Goal: Task Accomplishment & Management: Manage account settings

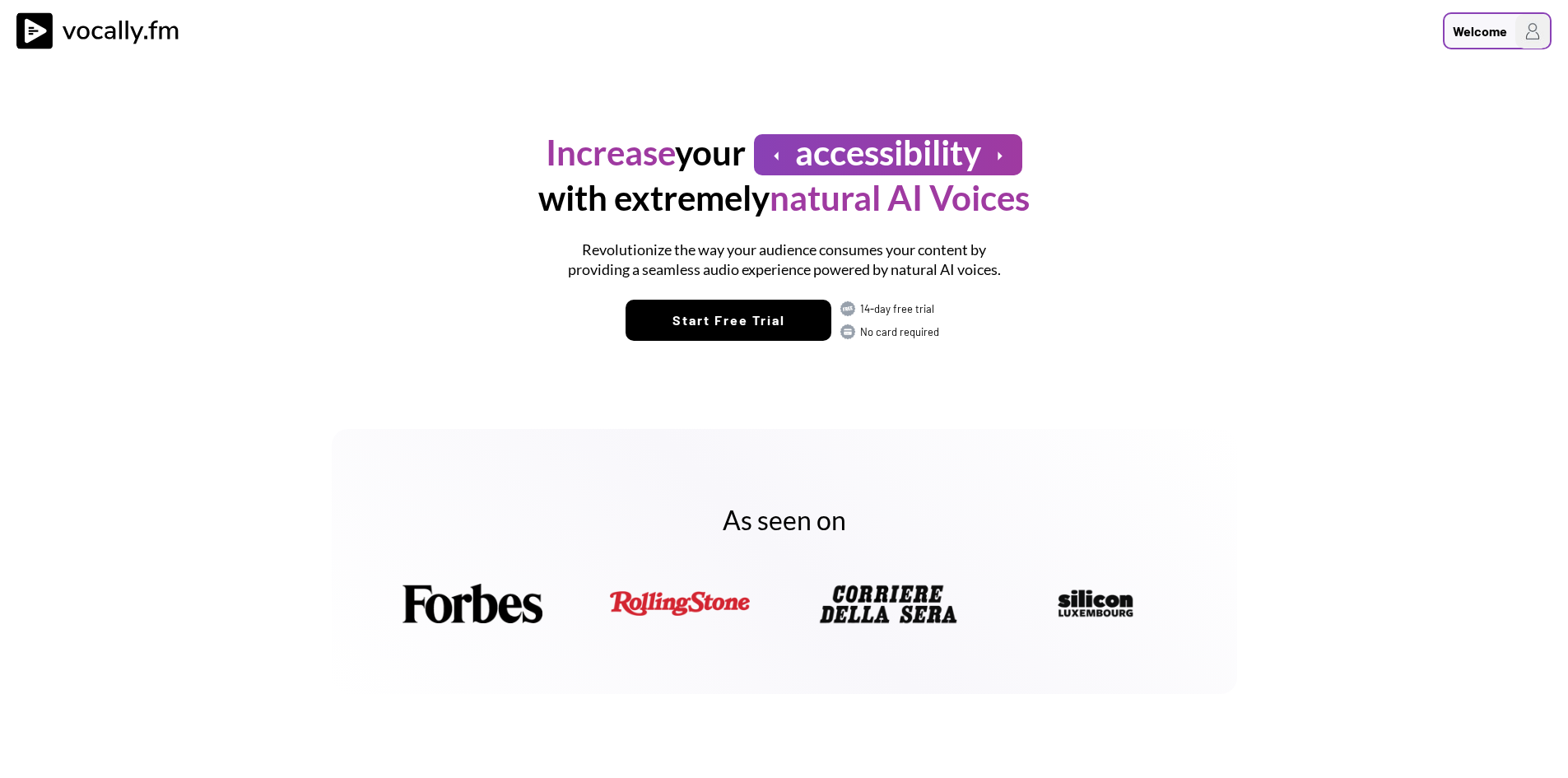
click at [1501, 41] on h3 "Welcome" at bounding box center [1476, 32] width 63 height 21
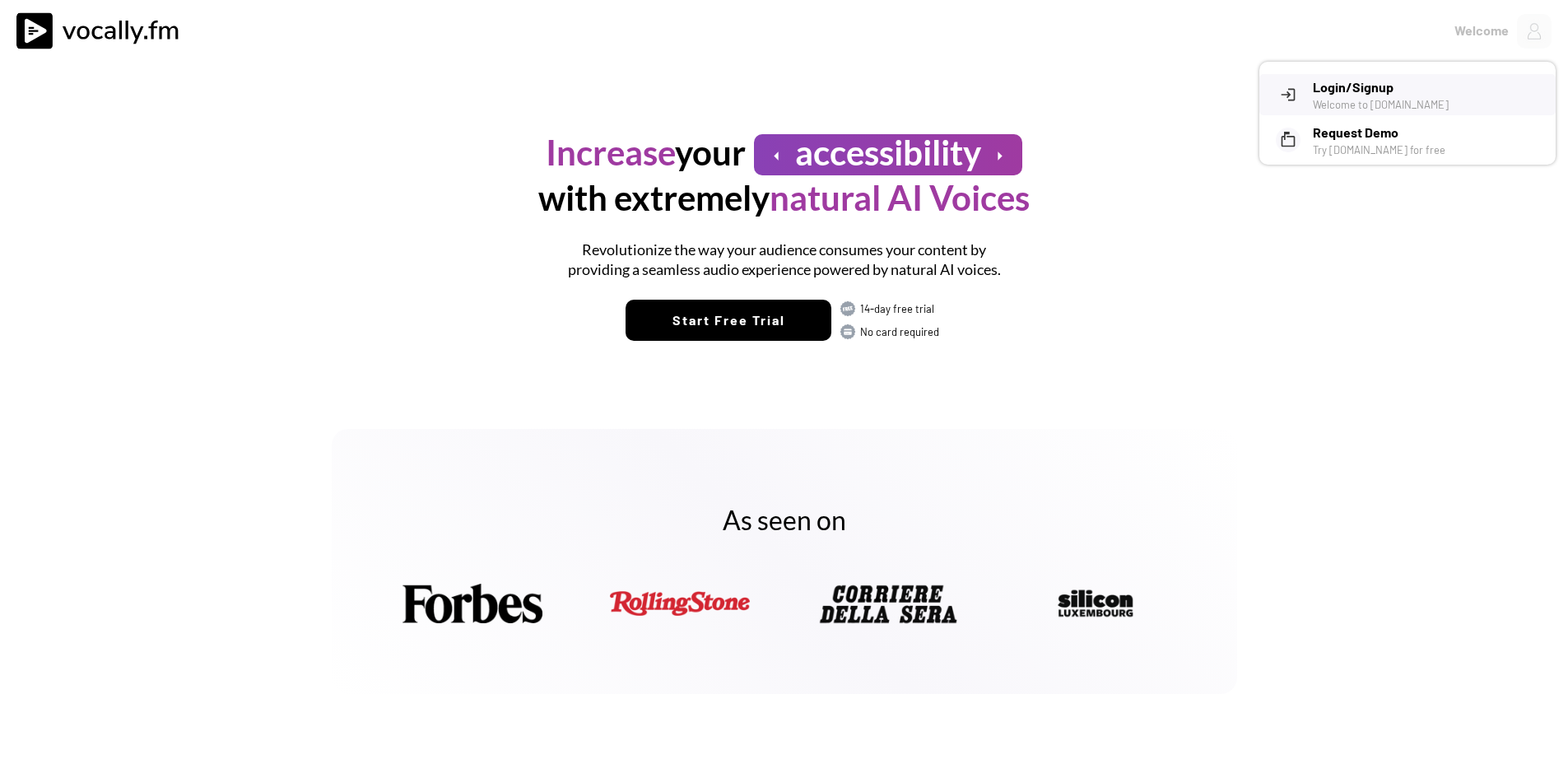
click at [1366, 91] on h3 "Login/Signup" at bounding box center [1428, 87] width 231 height 20
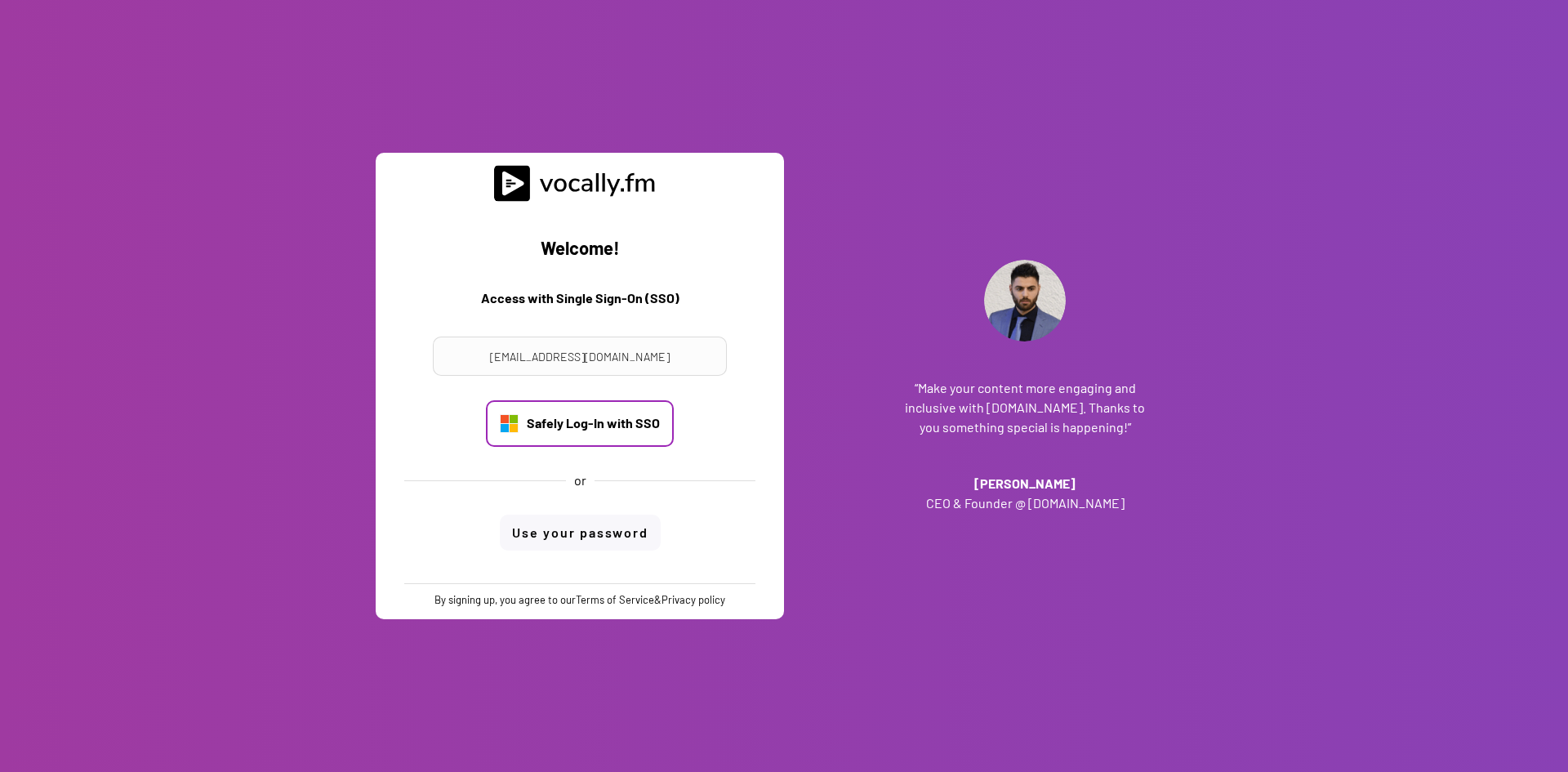
click at [642, 431] on div "Safely Log-In with SSO" at bounding box center [594, 423] width 133 height 18
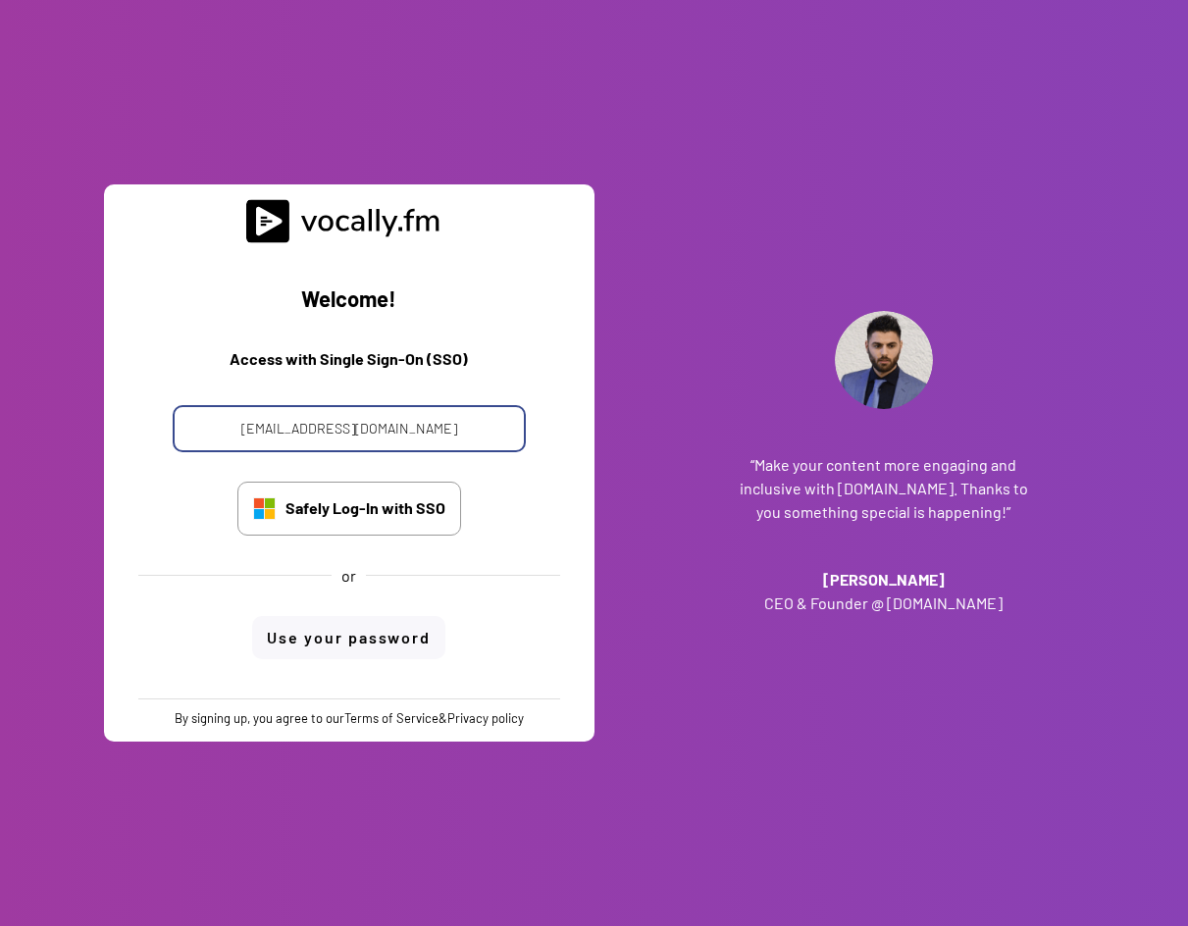
drag, startPoint x: 455, startPoint y: 429, endPoint x: 35, endPoint y: 391, distance: 421.4
click at [35, 391] on div "Welcome! Access with Single Sign-On (SSO) progetto_enicom_2023@eni.com Safely L…" at bounding box center [594, 463] width 1188 height 926
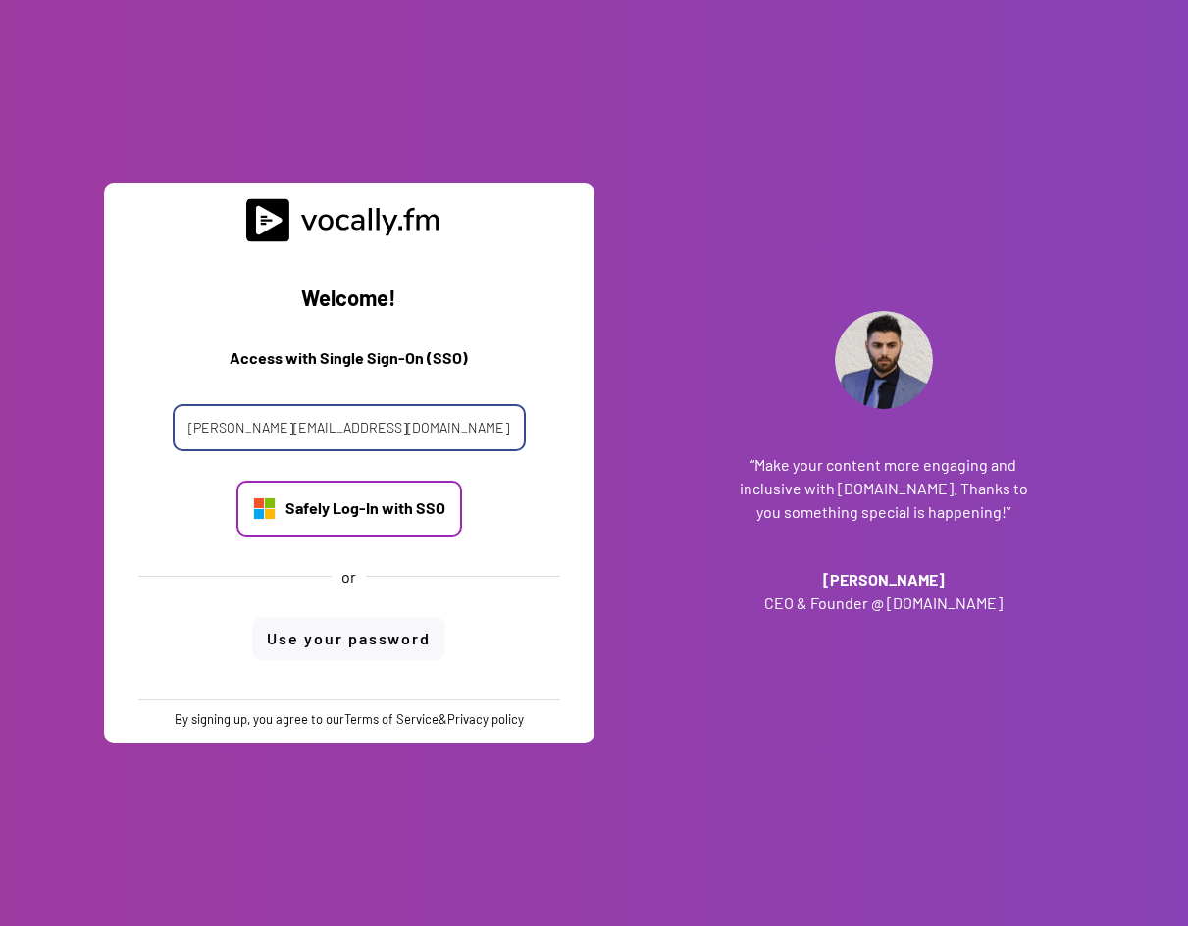
type input "[PERSON_NAME][EMAIL_ADDRESS][DOMAIN_NAME]"
click at [373, 521] on div "Safely Log-In with SSO" at bounding box center [349, 509] width 226 height 56
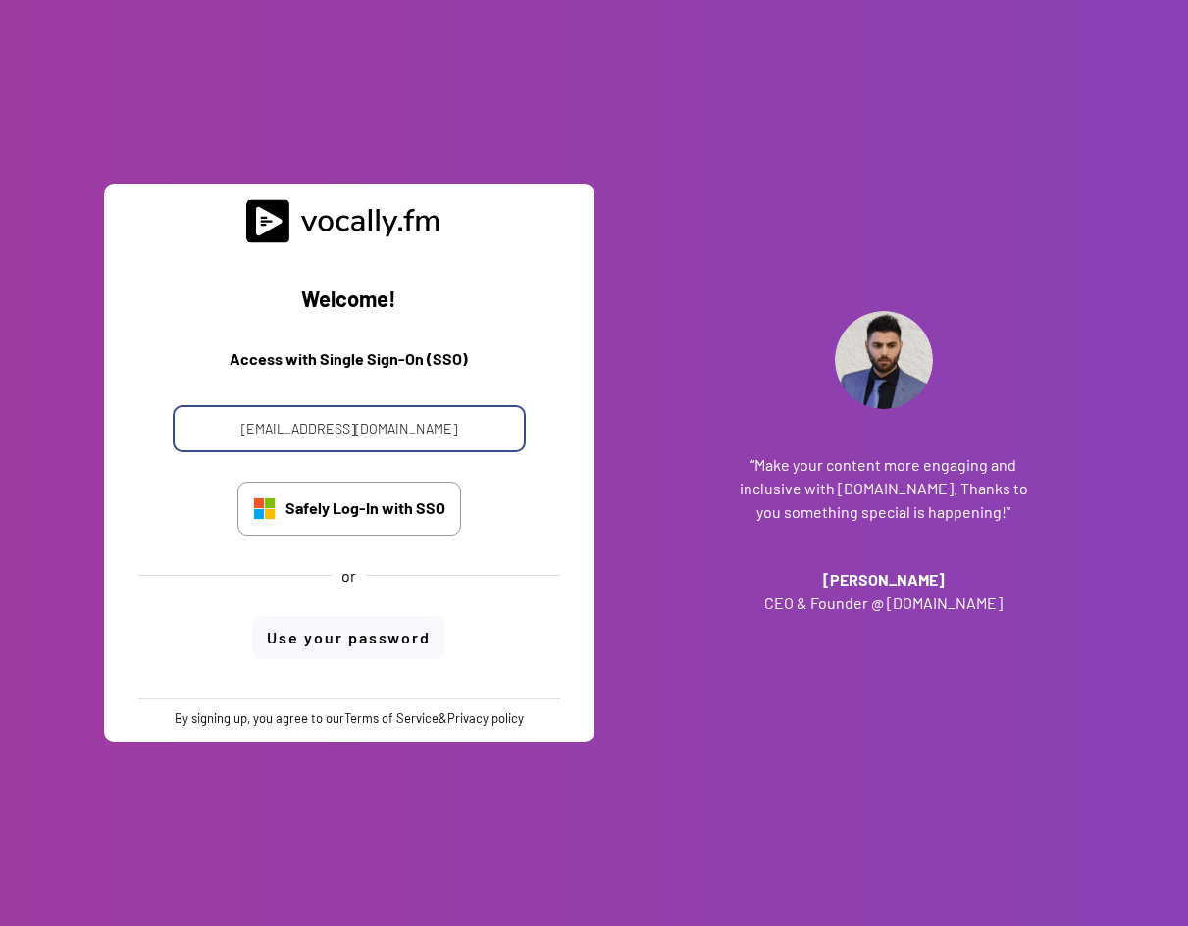
drag, startPoint x: 455, startPoint y: 434, endPoint x: 218, endPoint y: 406, distance: 238.9
click at [218, 406] on input "[EMAIL_ADDRESS][DOMAIN_NAME]" at bounding box center [349, 428] width 353 height 47
type input "[PERSON_NAME][EMAIL_ADDRESS][DOMAIN_NAME]"
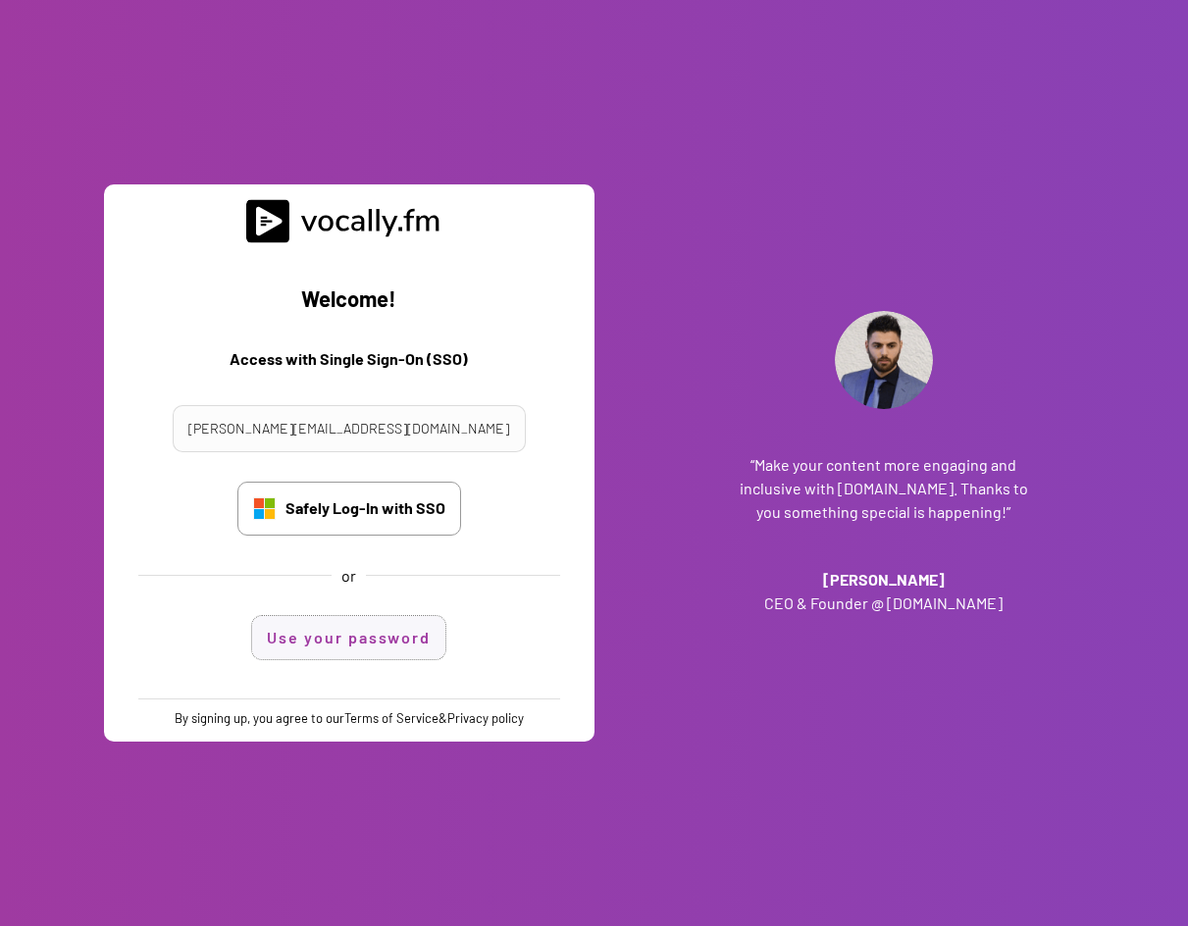
click at [382, 647] on button "Use your password" at bounding box center [348, 637] width 193 height 43
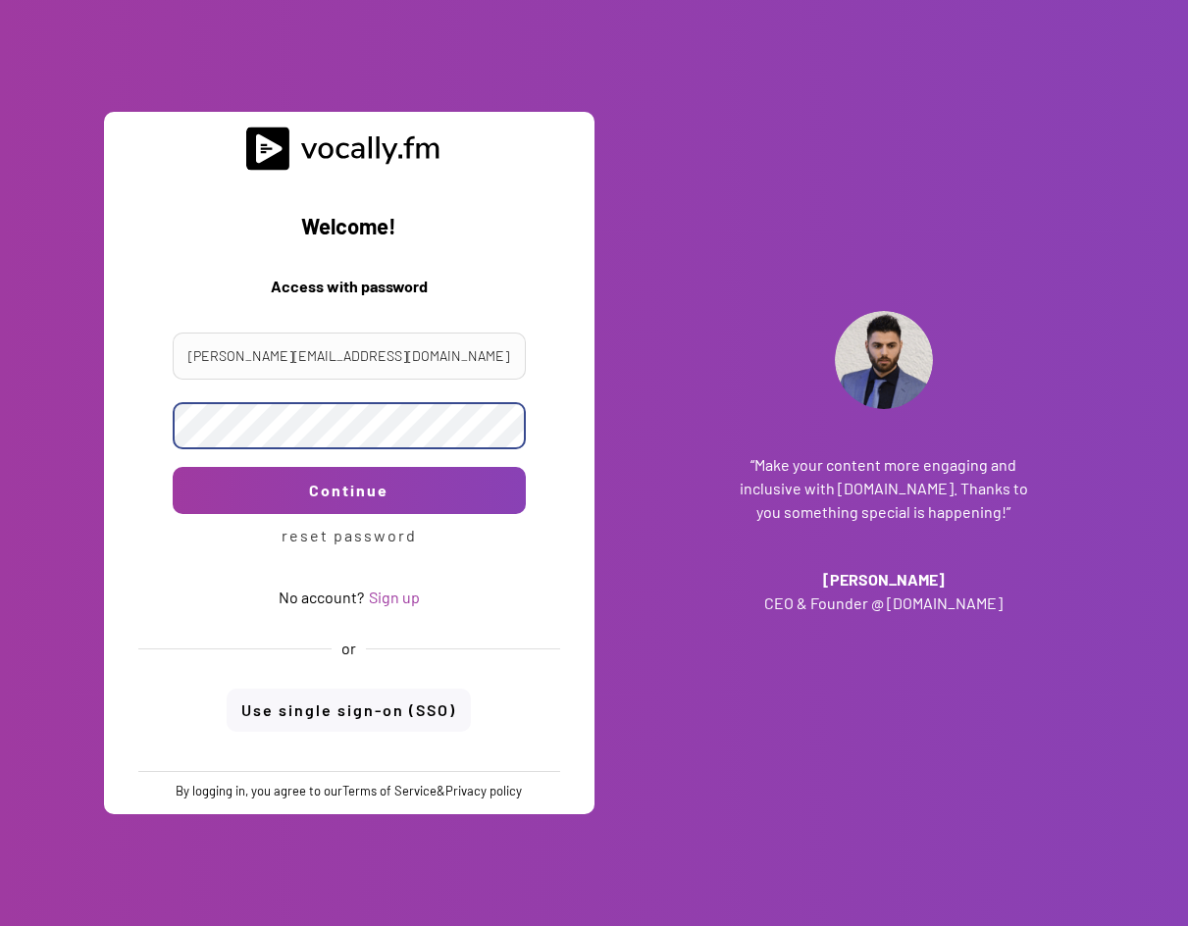
click at [579, 651] on div "or" at bounding box center [349, 649] width 461 height 22
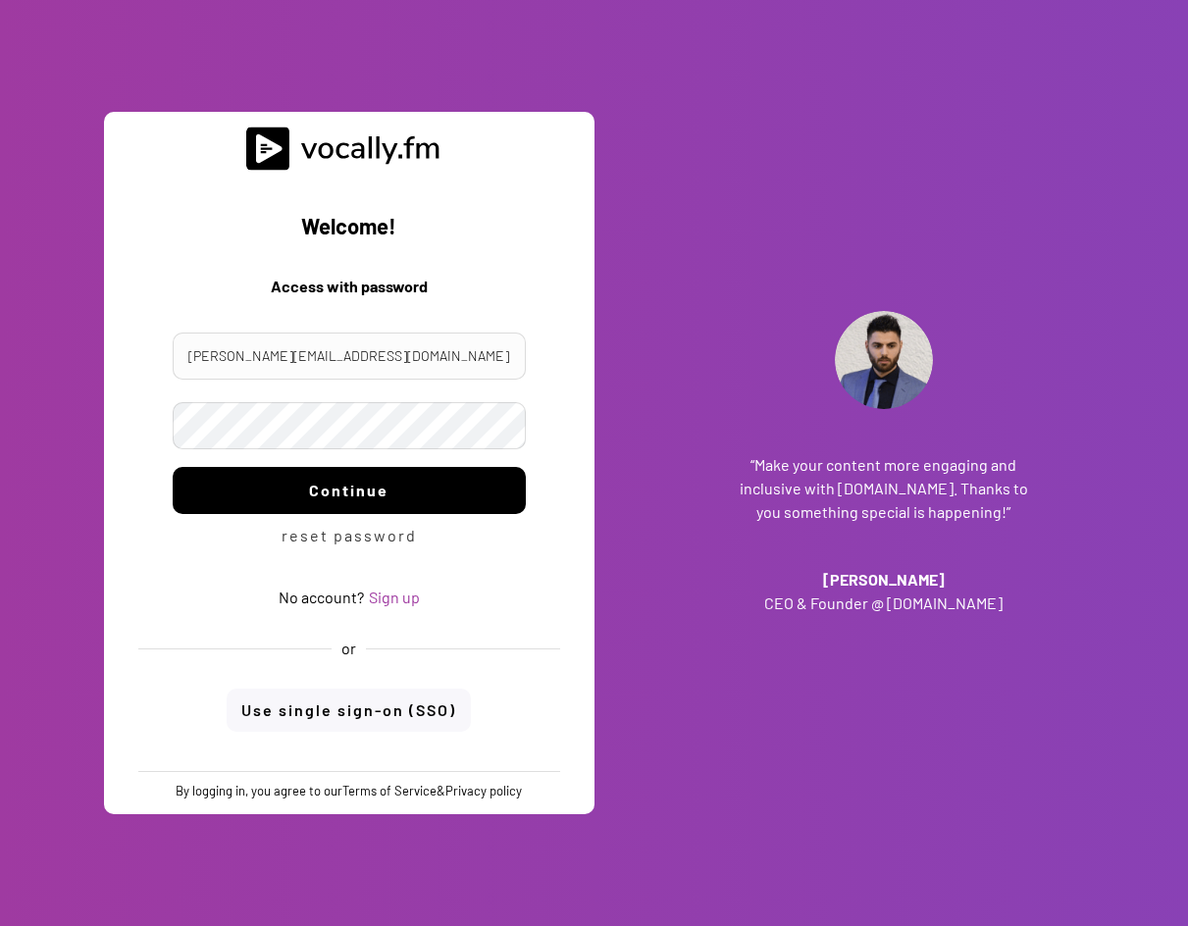
click at [413, 489] on button "Continue" at bounding box center [349, 490] width 353 height 47
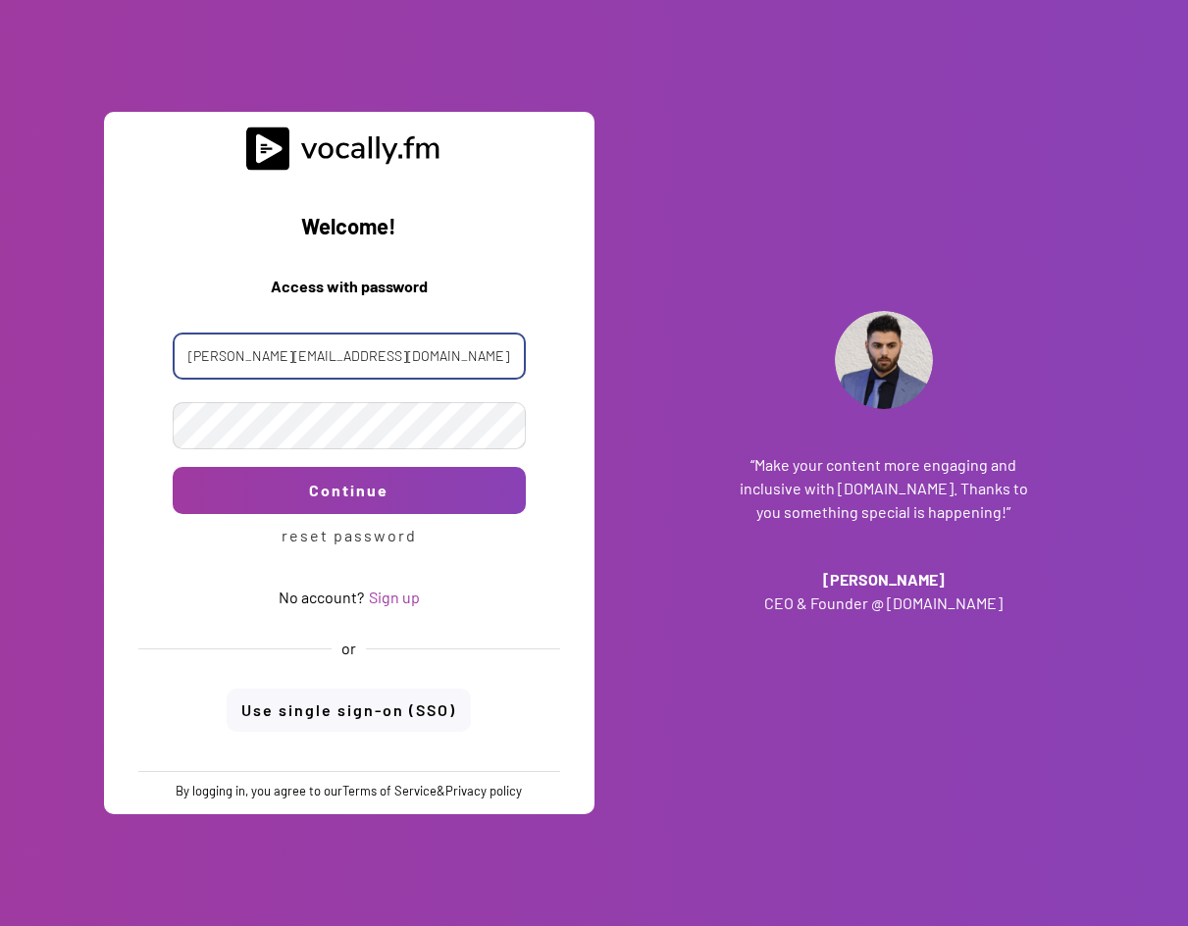
click at [477, 358] on input "[PERSON_NAME][EMAIL_ADDRESS][DOMAIN_NAME]" at bounding box center [349, 355] width 353 height 47
click at [372, 705] on button "Use single sign-on (SSO)" at bounding box center [349, 710] width 244 height 43
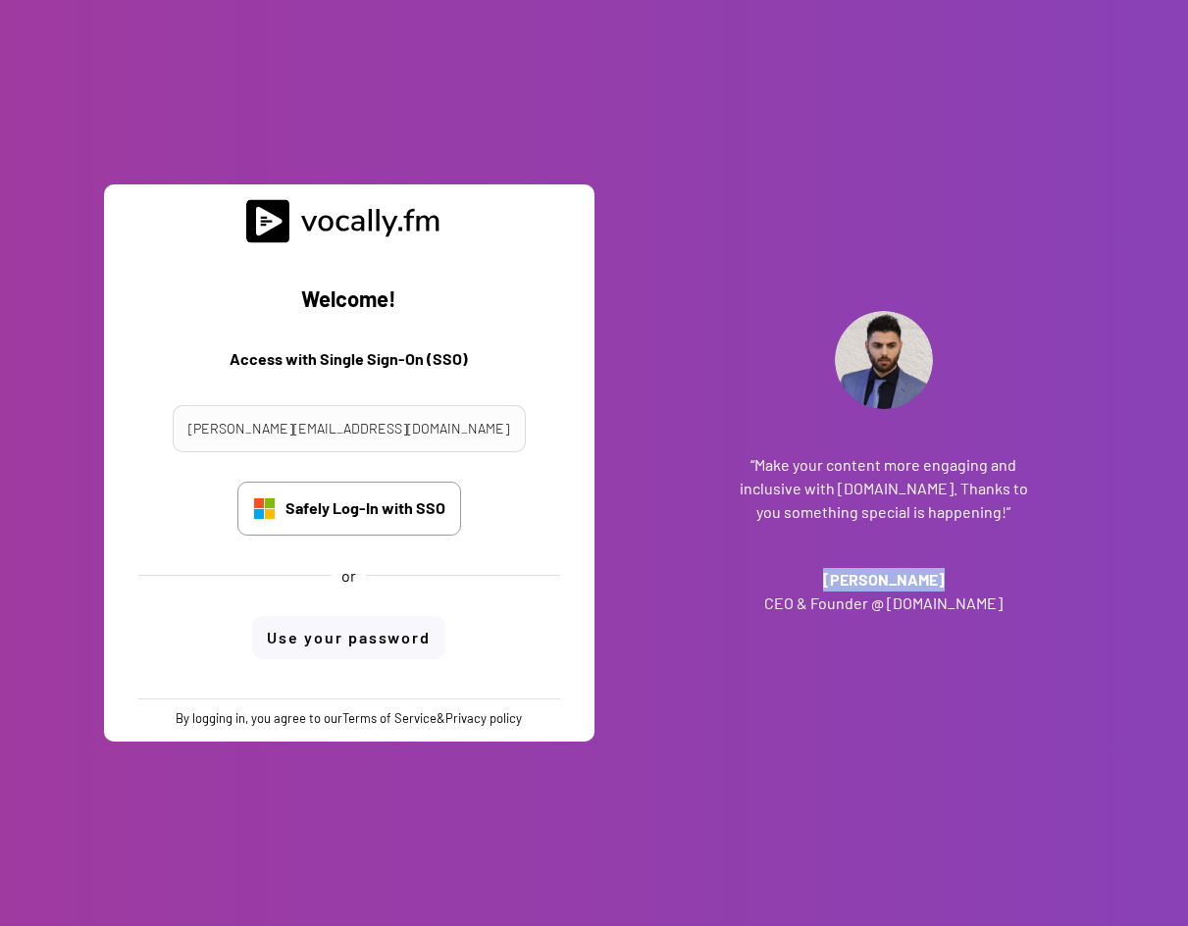
drag, startPoint x: 973, startPoint y: 574, endPoint x: 781, endPoint y: 574, distance: 192.2
click at [781, 574] on h3 "[PERSON_NAME]" at bounding box center [884, 580] width 294 height 24
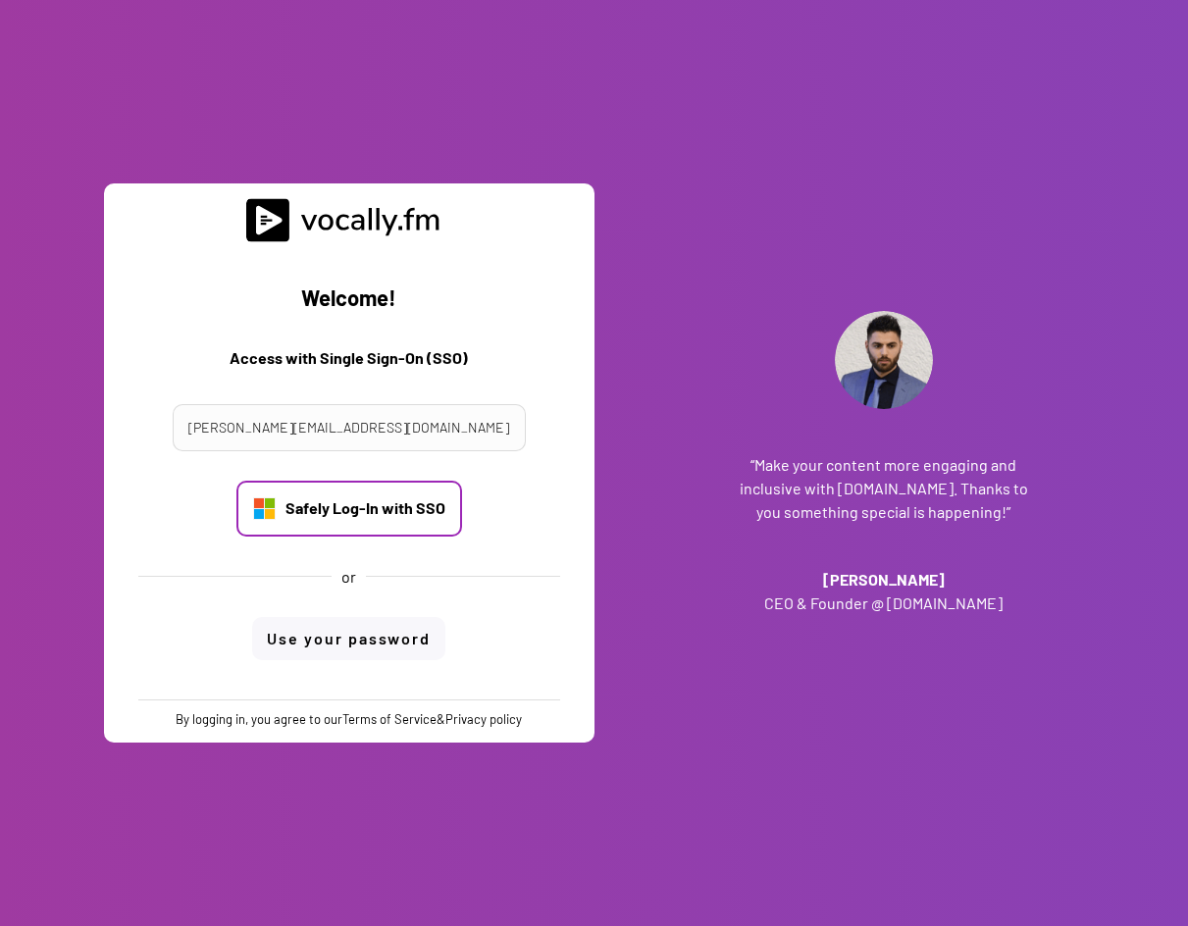
click at [392, 514] on div "Safely Log-In with SSO" at bounding box center [365, 508] width 160 height 22
